Goal: Task Accomplishment & Management: Manage account settings

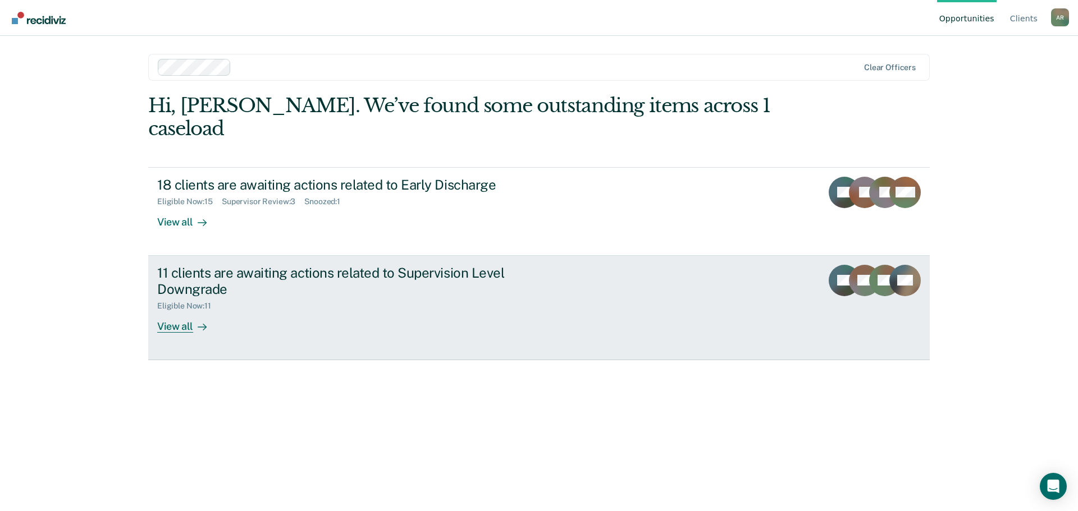
click at [414, 291] on div "11 clients are awaiting actions related to Supervision Level Downgrade Eligible…" at bounding box center [367, 299] width 421 height 68
